Goal: Navigation & Orientation: Find specific page/section

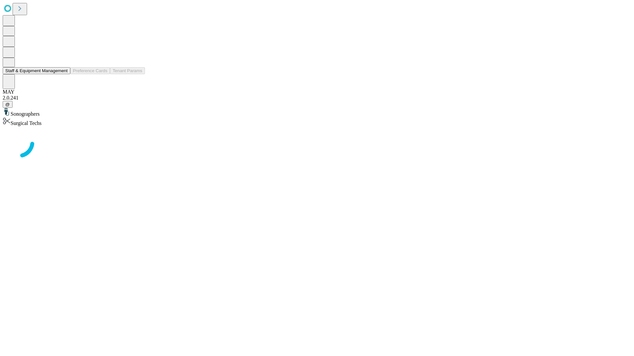
click at [63, 74] on button "Staff & Equipment Management" at bounding box center [37, 70] width 68 height 7
